Goal: Information Seeking & Learning: Learn about a topic

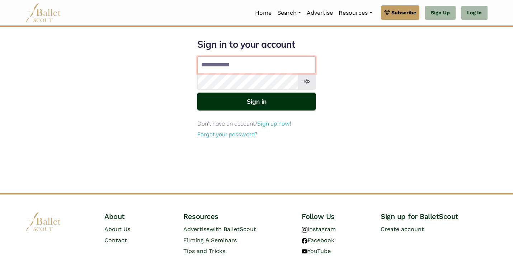
type input "**********"
click at [229, 102] on button "Sign in" at bounding box center [256, 102] width 118 height 18
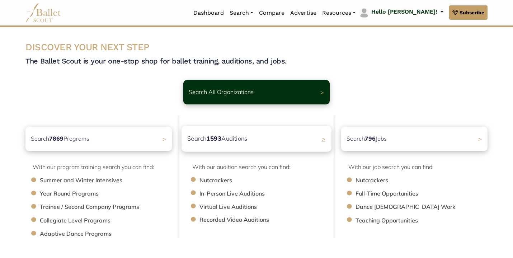
click at [229, 138] on p "Search 1593 Auditions" at bounding box center [217, 139] width 60 height 10
click at [379, 133] on div "Search 796 Jobs >" at bounding box center [415, 138] width 154 height 25
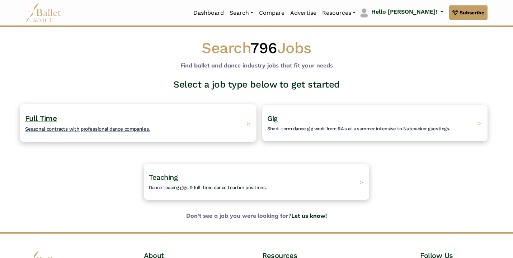
click at [65, 131] on span "Seasonal contracts with professional dance companies." at bounding box center [87, 129] width 125 height 6
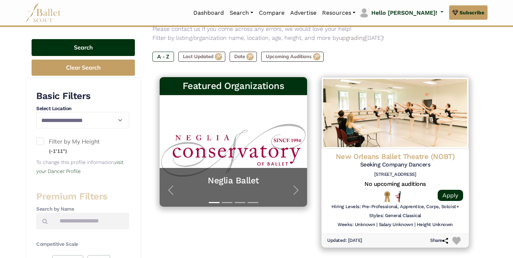
scroll to position [124, 0]
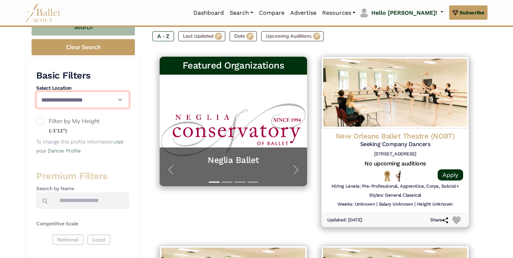
select select "**"
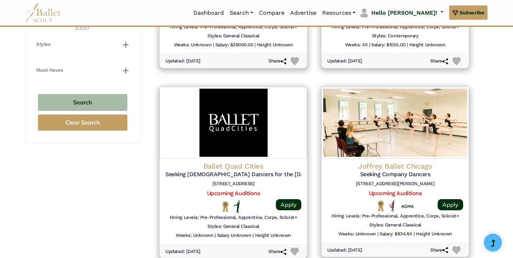
scroll to position [594, 0]
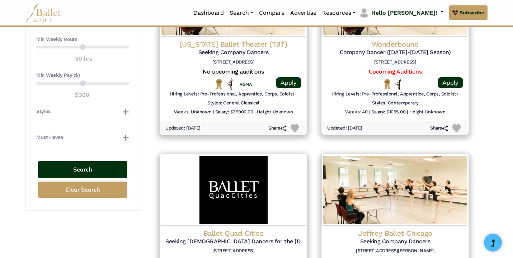
click at [87, 161] on button "Search" at bounding box center [82, 169] width 89 height 17
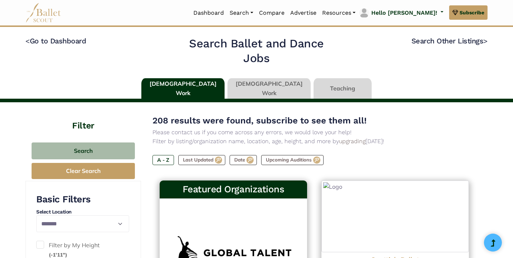
select select "**"
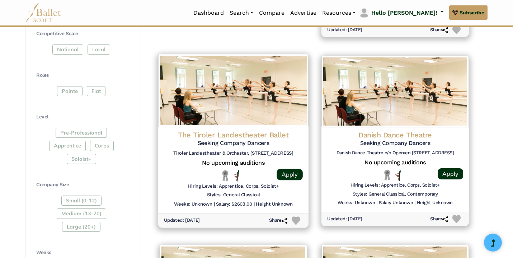
scroll to position [315, 0]
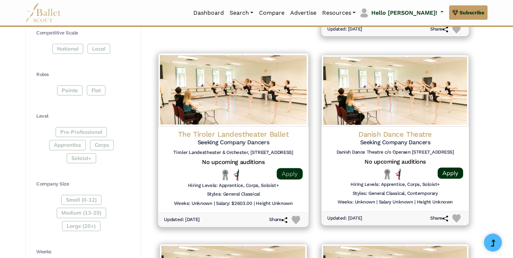
click at [291, 172] on link "Apply" at bounding box center [290, 173] width 26 height 11
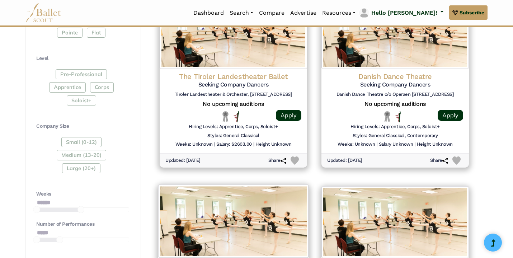
scroll to position [329, 0]
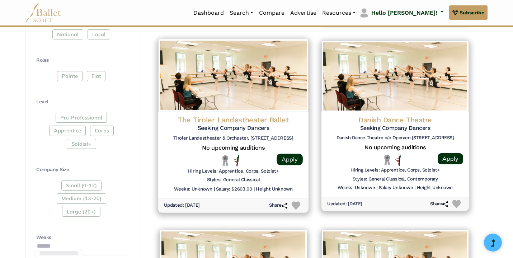
click at [266, 119] on h4 "The Tiroler Landestheater Ballet" at bounding box center [233, 120] width 139 height 10
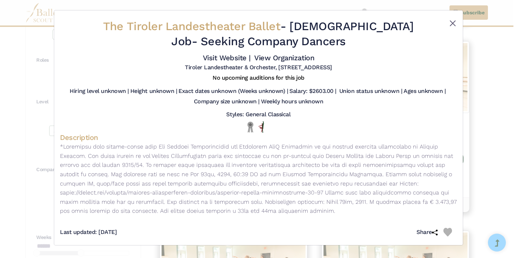
click at [453, 25] on button "Close" at bounding box center [452, 23] width 9 height 9
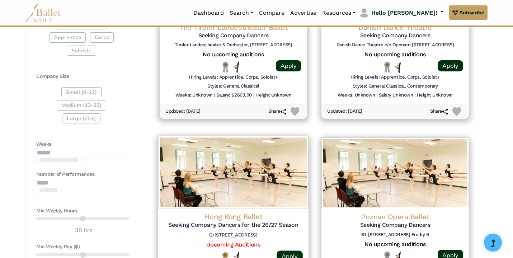
scroll to position [504, 0]
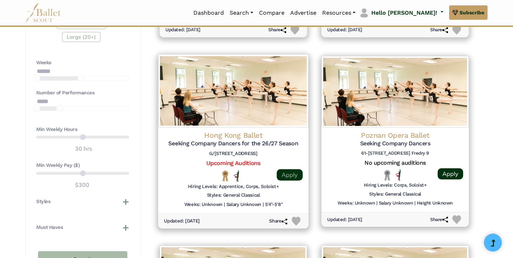
click at [291, 172] on link "Apply" at bounding box center [290, 174] width 26 height 11
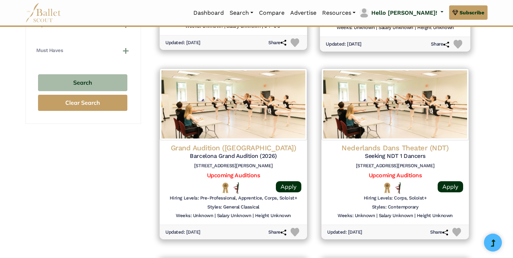
scroll to position [692, 0]
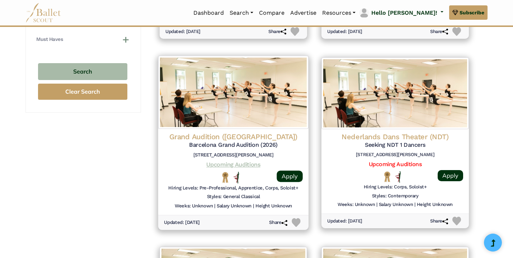
click at [250, 161] on link "Upcoming Auditions" at bounding box center [233, 164] width 54 height 7
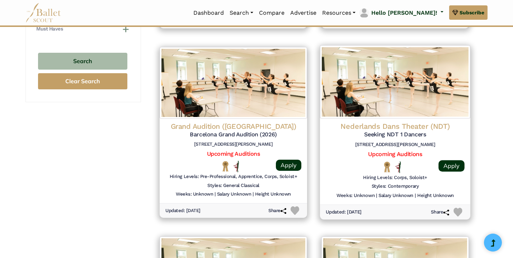
scroll to position [703, 0]
click at [404, 150] on link "Upcoming Auditions" at bounding box center [395, 153] width 54 height 7
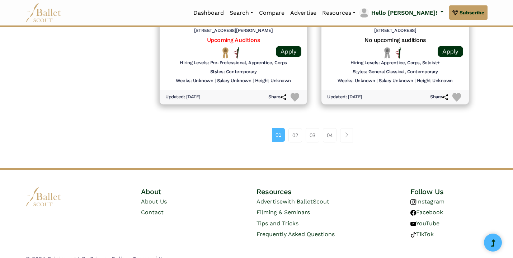
scroll to position [1005, 0]
click at [296, 128] on link "02" at bounding box center [296, 135] width 14 height 14
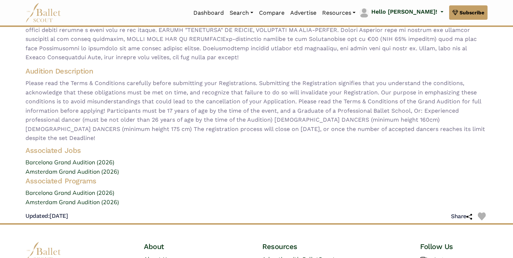
scroll to position [135, 0]
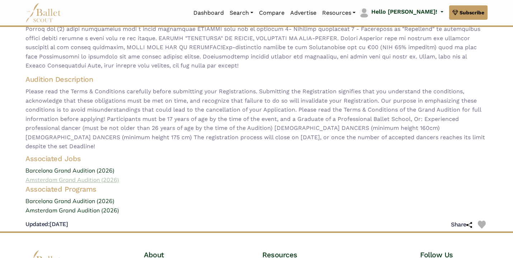
click at [93, 176] on link "Amsterdam Grand Audition (2026)" at bounding box center [257, 180] width 474 height 9
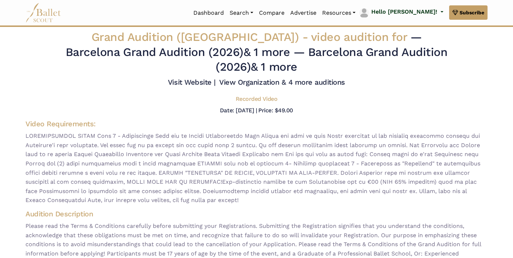
scroll to position [0, 0]
click at [224, 14] on link "Dashboard" at bounding box center [209, 12] width 36 height 15
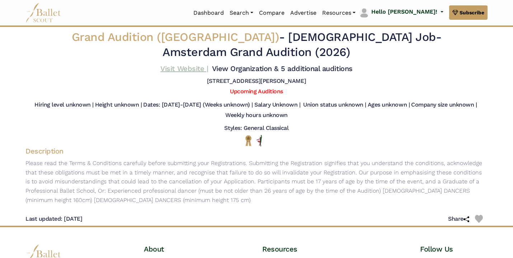
click at [176, 67] on link "Visit Website |" at bounding box center [184, 68] width 48 height 9
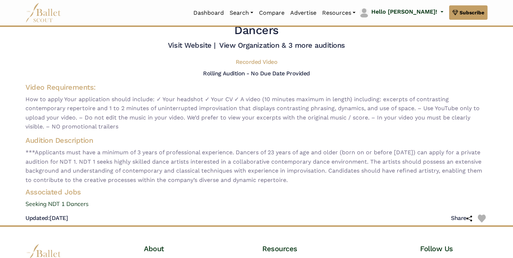
scroll to position [23, 0]
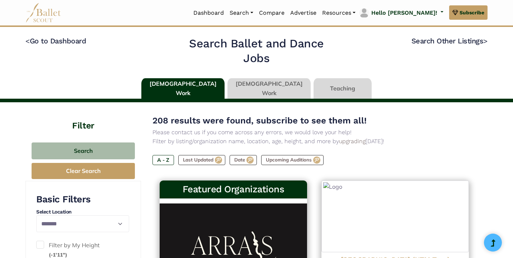
select select "**"
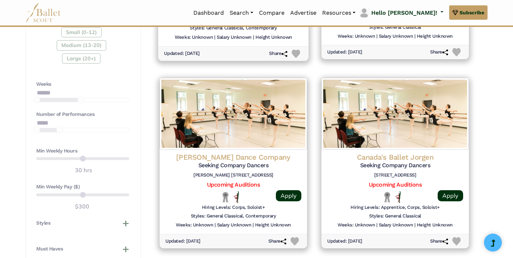
scroll to position [519, 0]
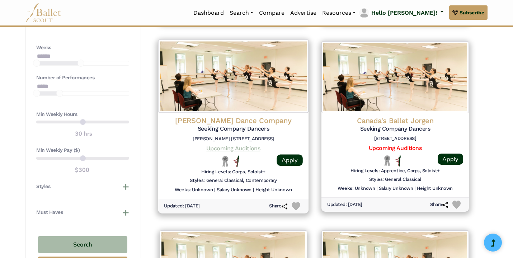
click at [253, 145] on link "Upcoming Auditions" at bounding box center [233, 148] width 54 height 7
click at [256, 116] on h4 "Rambert Dance Company" at bounding box center [233, 121] width 139 height 10
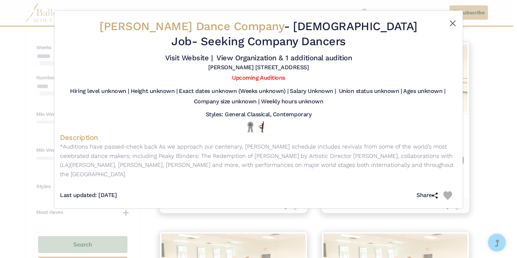
click at [450, 21] on button "Close" at bounding box center [452, 23] width 9 height 9
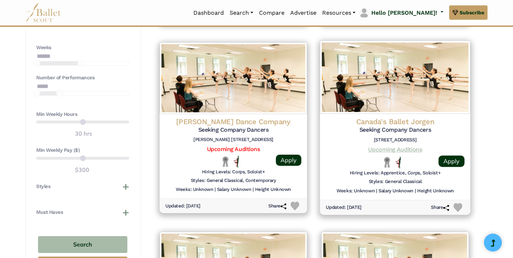
click at [389, 146] on link "Upcoming Auditions" at bounding box center [395, 149] width 54 height 7
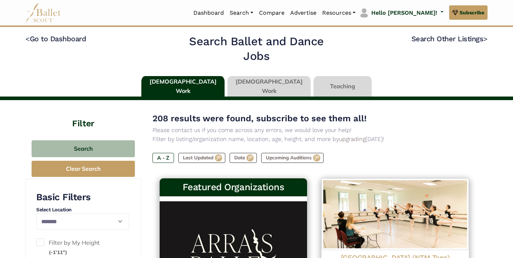
scroll to position [3, 0]
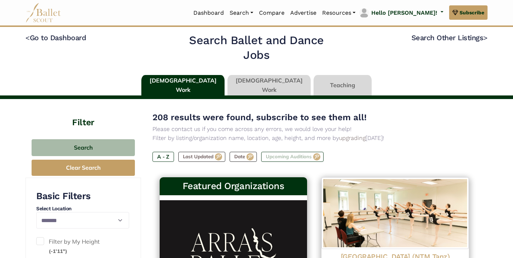
click at [290, 155] on label "Upcoming Auditions" at bounding box center [292, 157] width 62 height 10
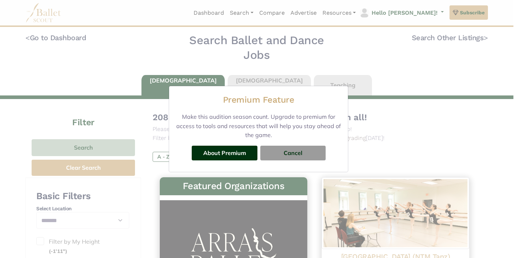
click at [290, 155] on button "Cancel" at bounding box center [292, 153] width 65 height 14
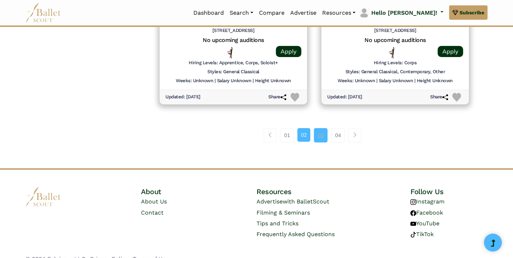
scroll to position [1007, 0]
click at [320, 128] on link "03" at bounding box center [321, 135] width 14 height 14
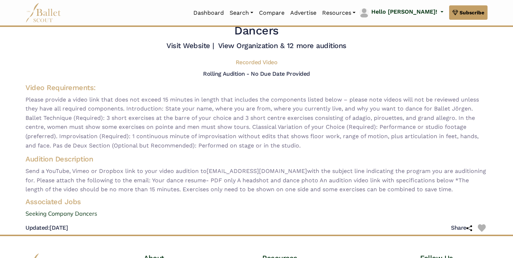
scroll to position [24, 0]
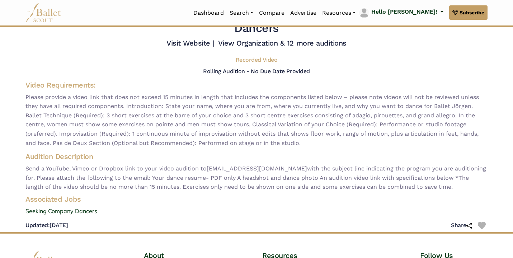
drag, startPoint x: 303, startPoint y: 138, endPoint x: 127, endPoint y: 101, distance: 180.0
click at [127, 101] on span "Please provide a video link that does not exceed 15 minutes in length that incl…" at bounding box center [256, 120] width 462 height 55
copy span "Introduction: State your name, where you are from, where you currently live, an…"
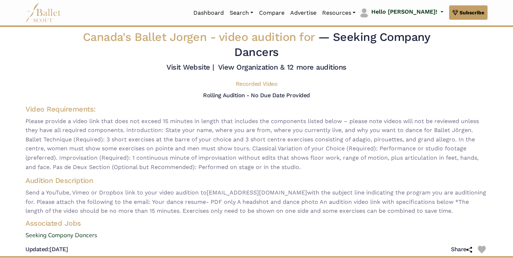
scroll to position [0, 0]
click at [183, 66] on link "Visit Website |" at bounding box center [191, 67] width 48 height 9
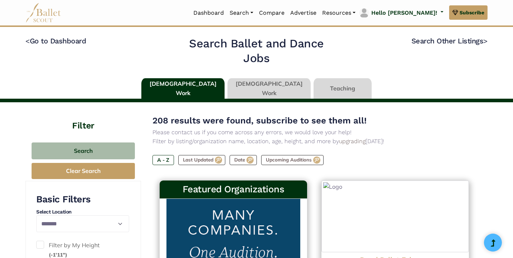
select select "**"
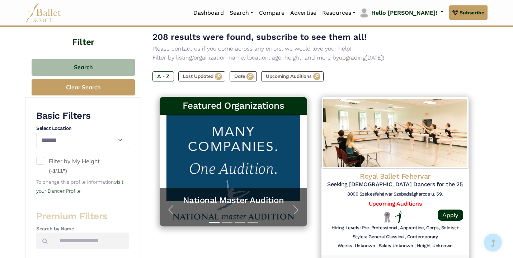
scroll to position [118, 0]
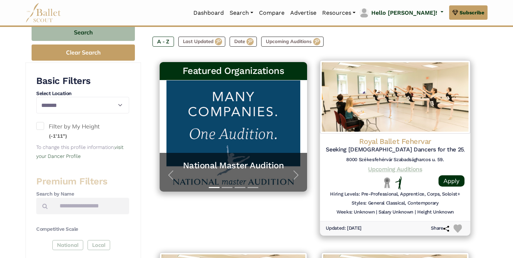
click at [395, 167] on link "Upcoming Auditions" at bounding box center [395, 169] width 54 height 7
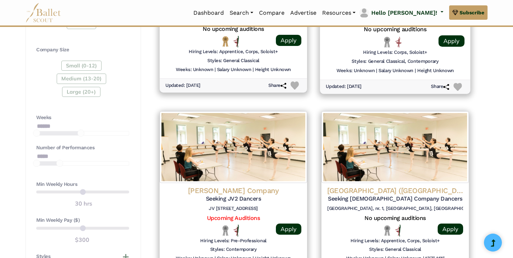
scroll to position [474, 0]
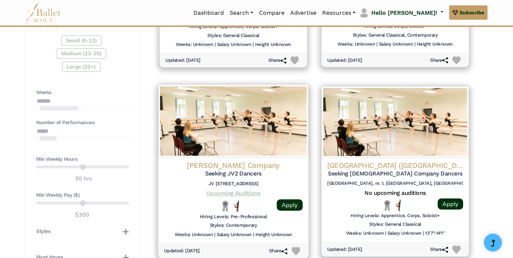
click at [223, 190] on link "Upcoming Auditions" at bounding box center [233, 193] width 54 height 7
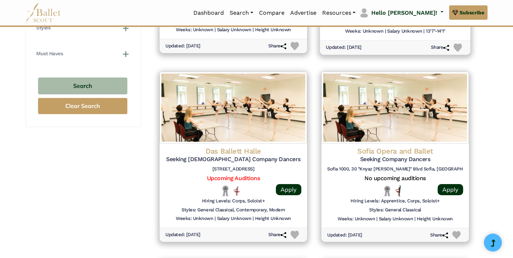
scroll to position [691, 0]
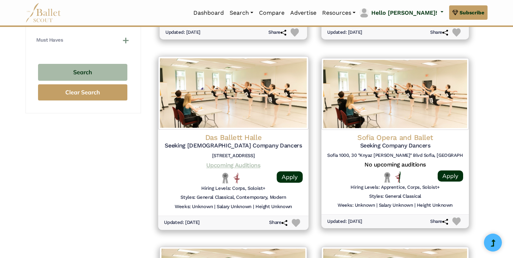
click at [244, 162] on link "Upcoming Auditions" at bounding box center [233, 165] width 54 height 7
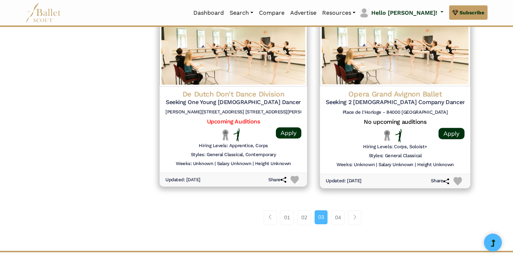
scroll to position [925, 0]
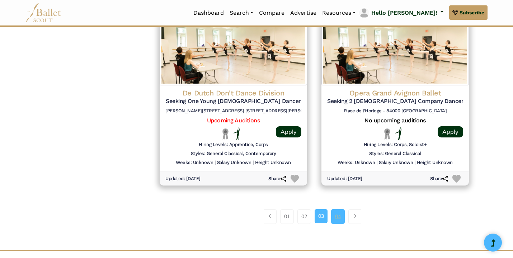
click at [336, 209] on link "04" at bounding box center [338, 216] width 14 height 14
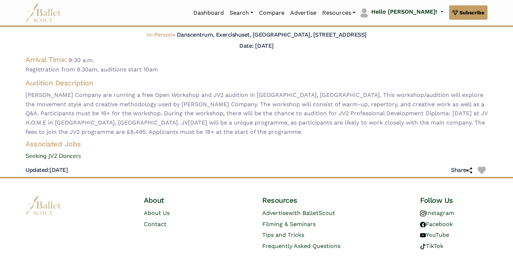
scroll to position [36, 0]
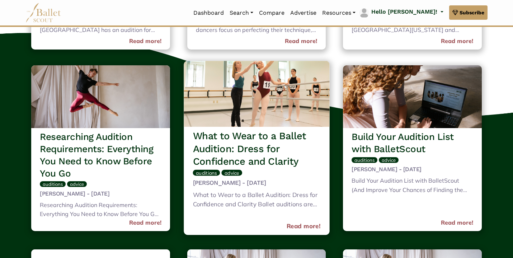
scroll to position [547, 0]
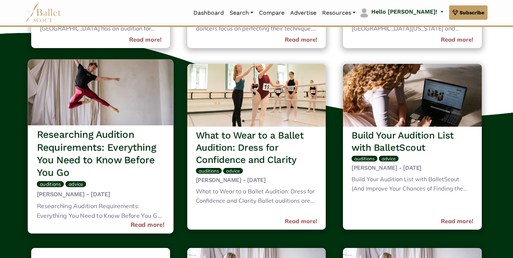
click at [86, 139] on h3 "Researching Audition Requirements: Everything You Need to Know Before You Go" at bounding box center [101, 153] width 128 height 51
click at [55, 181] on span "auditions" at bounding box center [50, 184] width 21 height 6
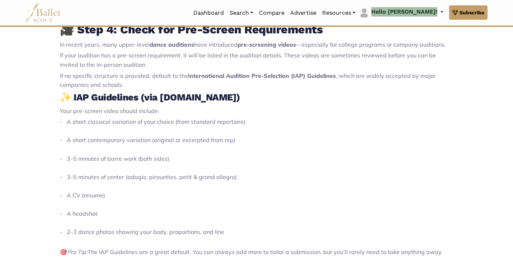
scroll to position [736, 0]
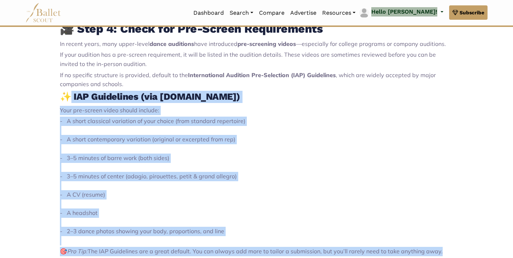
drag, startPoint x: 153, startPoint y: 242, endPoint x: 66, endPoint y: 85, distance: 179.5
click at [66, 85] on div "Researching Audition Requirements: Everything You Need to Know Before You Go Au…" at bounding box center [256, 129] width 393 height 1186
copy div "IAP Guidelines (via iapguidelines.squarespace.com ) Your pre-screen video shoul…"
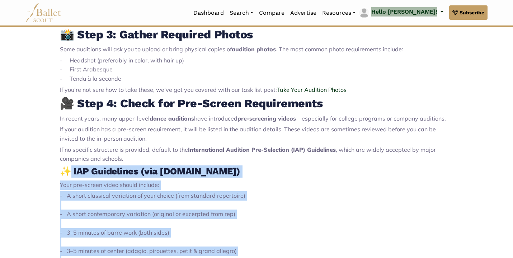
scroll to position [591, 0]
